Goal: Information Seeking & Learning: Learn about a topic

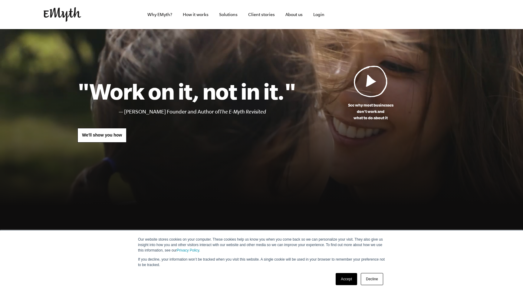
click at [348, 279] on link "Accept" at bounding box center [346, 279] width 21 height 12
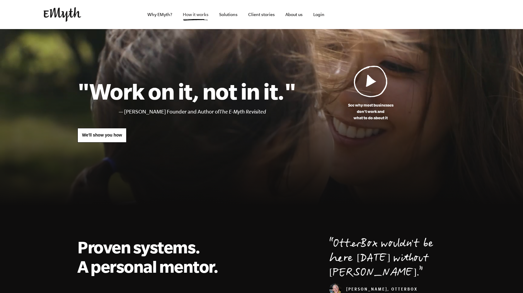
click at [191, 17] on link "How it works" at bounding box center [195, 14] width 35 height 29
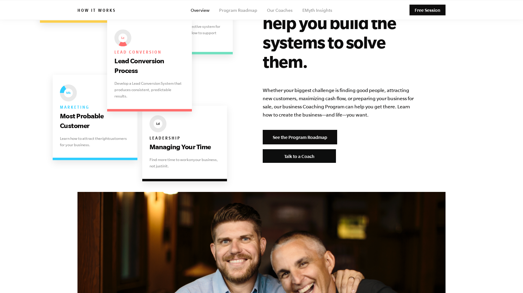
scroll to position [1276, 0]
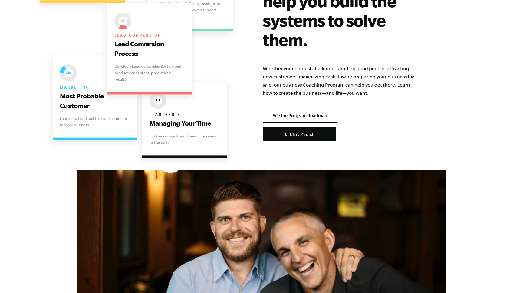
click at [313, 108] on link "See the Program Roadmap" at bounding box center [300, 115] width 74 height 15
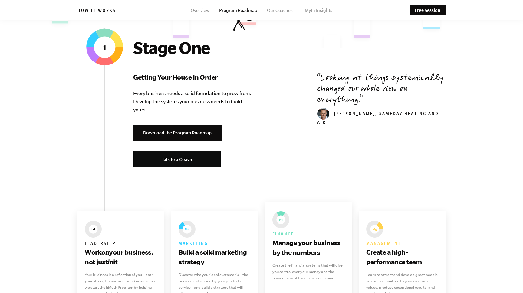
scroll to position [185, 0]
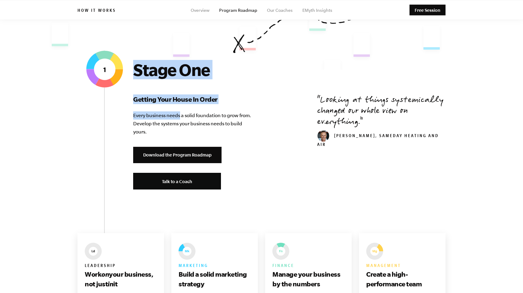
drag, startPoint x: 136, startPoint y: 68, endPoint x: 190, endPoint y: 124, distance: 78.1
click at [190, 124] on div "Stage One Getting Your House In Order Every business needs a solid foundation t…" at bounding box center [193, 130] width 121 height 140
click at [190, 124] on p "Every business needs a solid foundation to grow from. Develop the systems your …" at bounding box center [193, 123] width 121 height 25
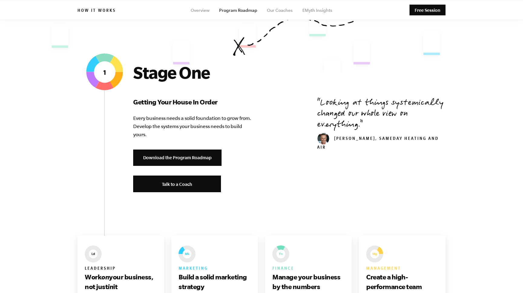
scroll to position [0, 0]
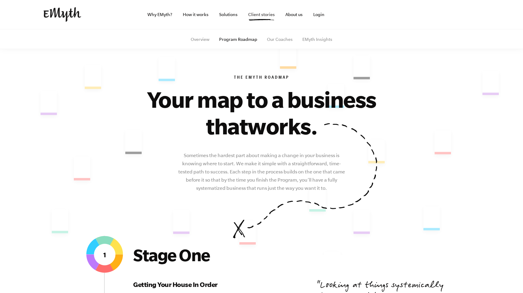
click at [267, 18] on link "Client stories" at bounding box center [261, 14] width 36 height 29
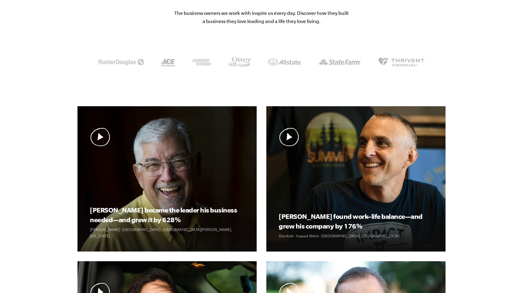
scroll to position [112, 0]
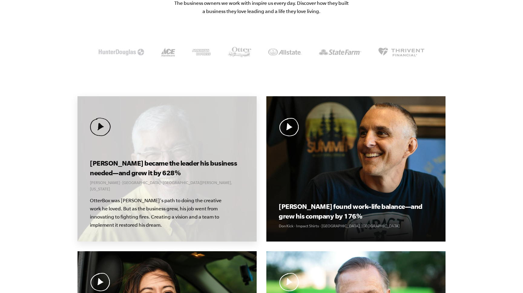
click at [169, 154] on div "Curt became the leader his business needed—and grew it by 628% Curt Richardson …" at bounding box center [166, 168] width 179 height 145
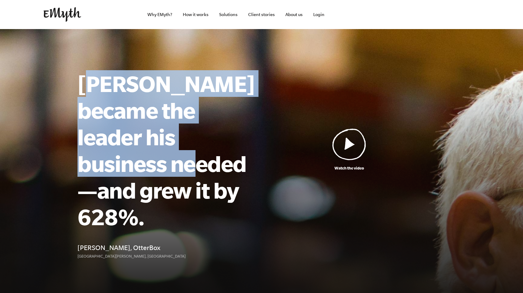
drag, startPoint x: 87, startPoint y: 85, endPoint x: 159, endPoint y: 190, distance: 127.7
click at [156, 189] on h1 "Curt became the leader his business needed—and grew it by 628%." at bounding box center [165, 150] width 176 height 160
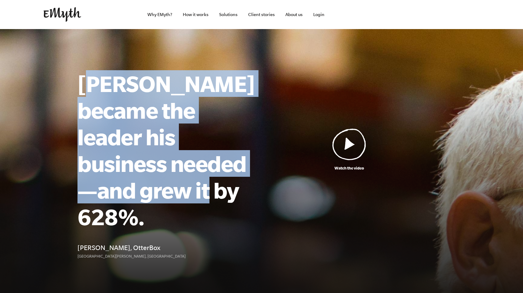
click at [159, 190] on h1 "Curt became the leader his business needed—and grew it by 628%." at bounding box center [165, 150] width 176 height 160
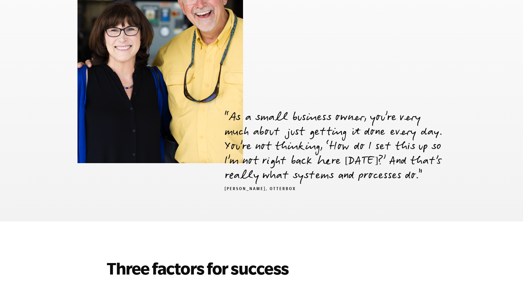
scroll to position [1024, 0]
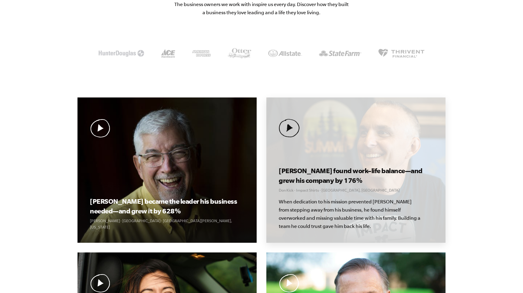
click at [323, 148] on div "[PERSON_NAME] found work–life balance—and grew his company by 176% Don Kick · I…" at bounding box center [355, 169] width 179 height 145
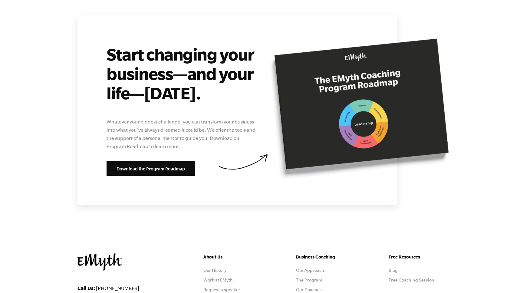
scroll to position [2237, 0]
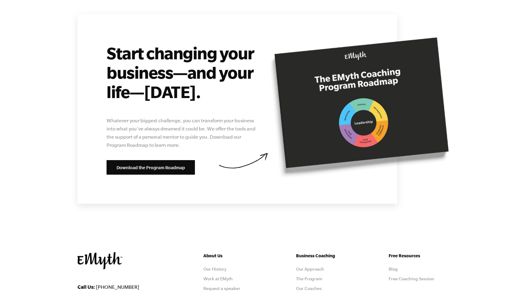
click at [175, 43] on h2 "Start changing your business—and your life—[DATE]." at bounding box center [182, 72] width 150 height 58
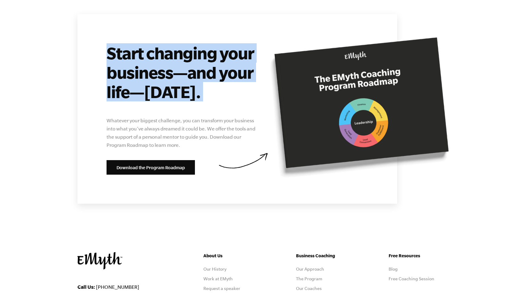
click at [175, 43] on h2 "Start changing your business—and your life—[DATE]." at bounding box center [182, 72] width 150 height 58
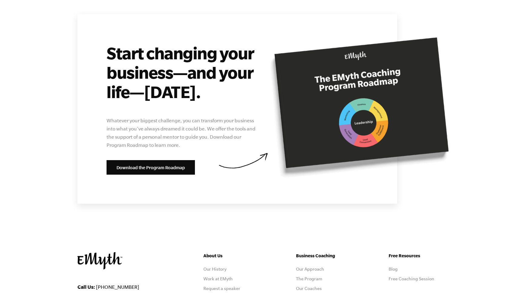
click at [198, 43] on h2 "Start changing your business—and your life—[DATE]." at bounding box center [182, 72] width 150 height 58
